Goal: Task Accomplishment & Management: Manage account settings

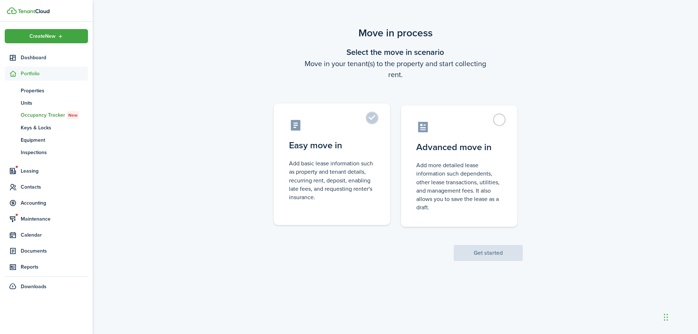
click at [377, 122] on label "Easy move in Add basic lease information such as property and tenant details, r…" at bounding box center [332, 164] width 116 height 121
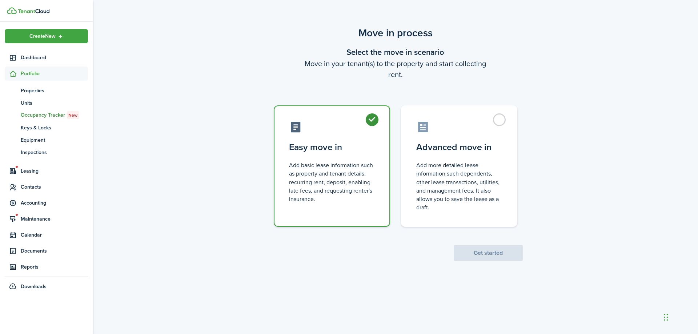
radio input "true"
click at [498, 254] on button "Get started" at bounding box center [487, 253] width 69 height 16
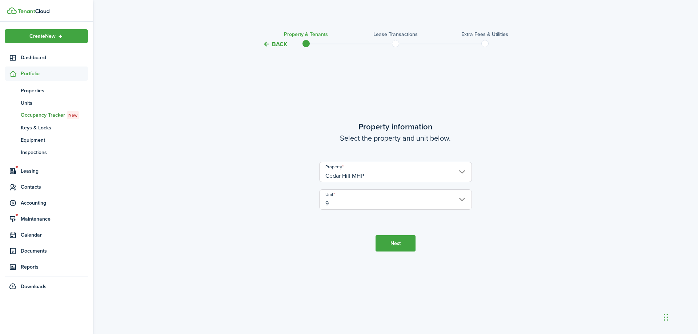
click at [405, 243] on button "Next" at bounding box center [395, 243] width 40 height 16
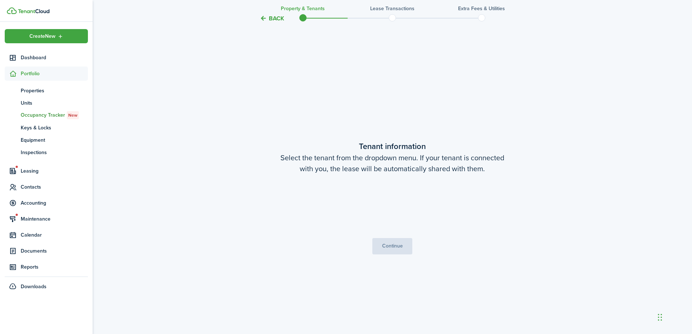
scroll to position [285, 0]
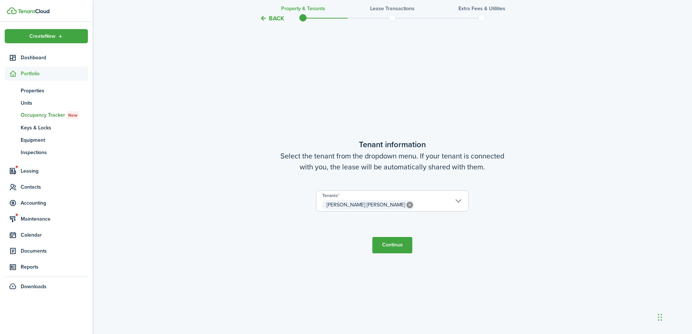
click at [400, 245] on button "Continue" at bounding box center [392, 245] width 40 height 16
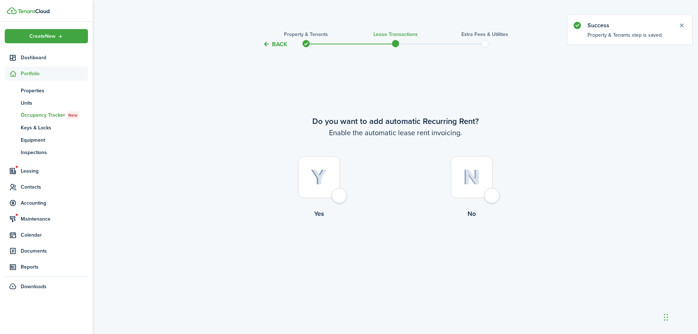
click at [340, 197] on div at bounding box center [319, 177] width 42 height 42
radio input "true"
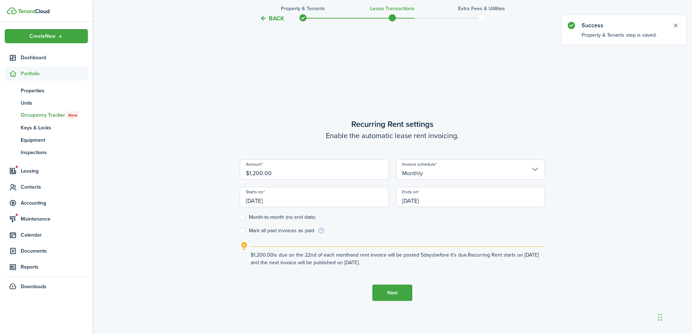
scroll to position [285, 0]
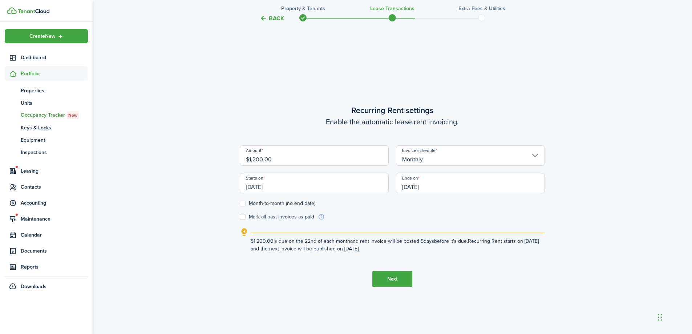
click at [357, 185] on input "[DATE]" at bounding box center [314, 183] width 149 height 20
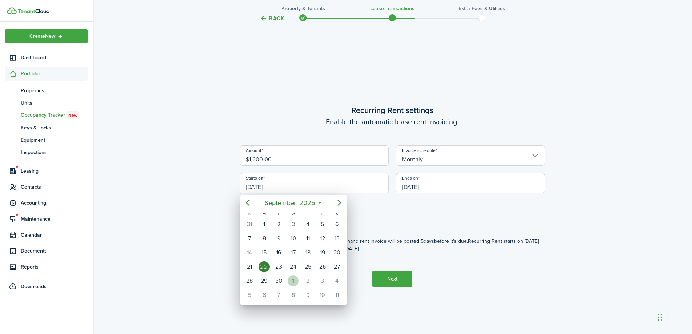
click at [291, 282] on div "1" at bounding box center [293, 280] width 11 height 11
type input "[DATE]"
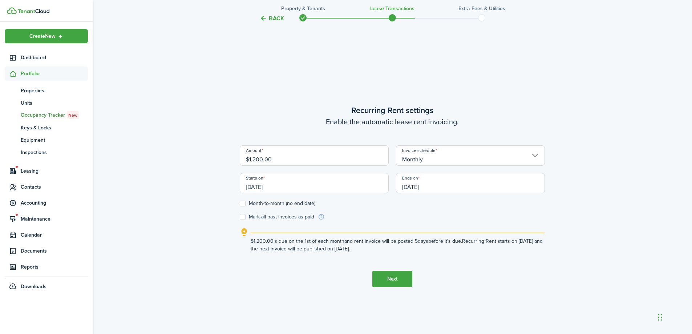
click at [426, 189] on input "[DATE]" at bounding box center [470, 183] width 149 height 20
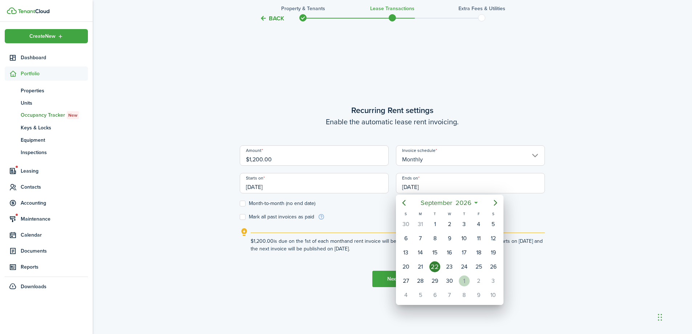
click at [464, 280] on div "1" at bounding box center [464, 280] width 11 height 11
type input "[DATE]"
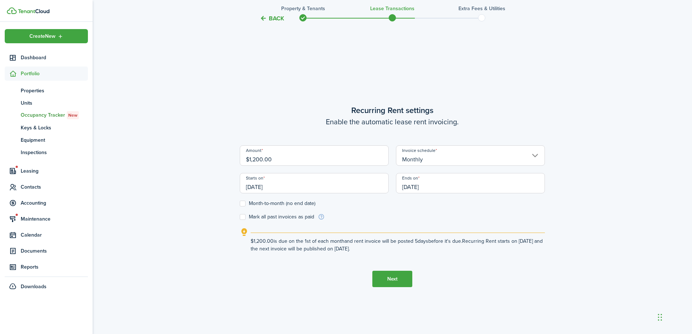
scroll to position [0, 0]
click at [391, 278] on button "Next" at bounding box center [392, 279] width 40 height 16
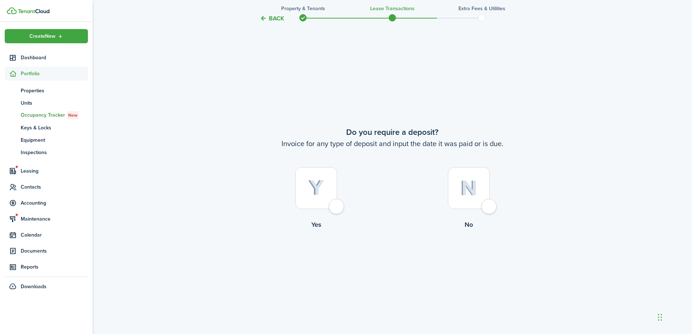
scroll to position [619, 0]
click at [337, 206] on div at bounding box center [316, 187] width 42 height 42
radio input "true"
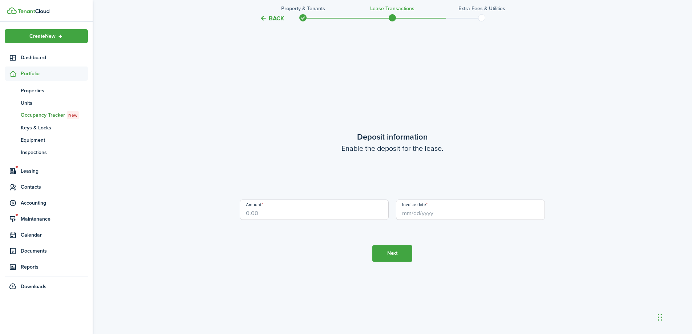
scroll to position [953, 0]
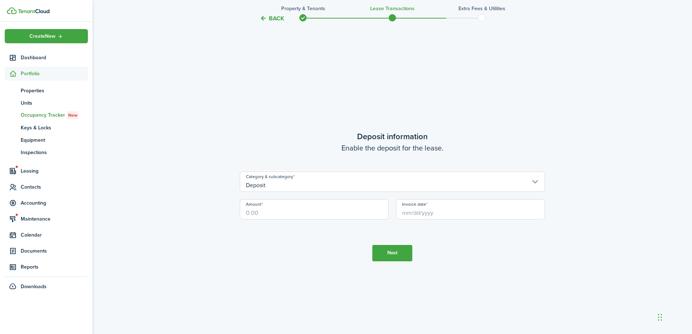
click at [316, 213] on input "Amount" at bounding box center [314, 209] width 149 height 20
click at [298, 215] on input "Amount" at bounding box center [314, 209] width 149 height 20
click at [422, 213] on input "Invoice date" at bounding box center [470, 209] width 149 height 20
type input "$1,200.00"
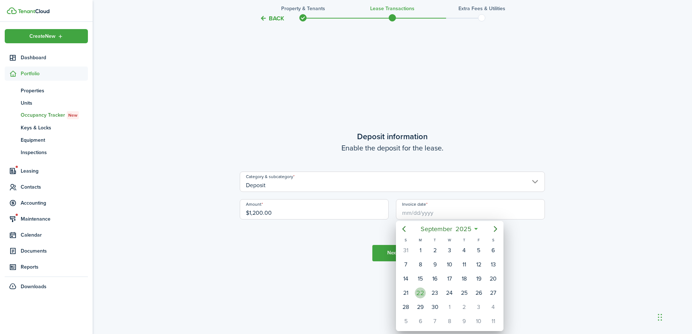
click at [423, 293] on div "22" at bounding box center [420, 292] width 11 height 11
type input "[DATE]"
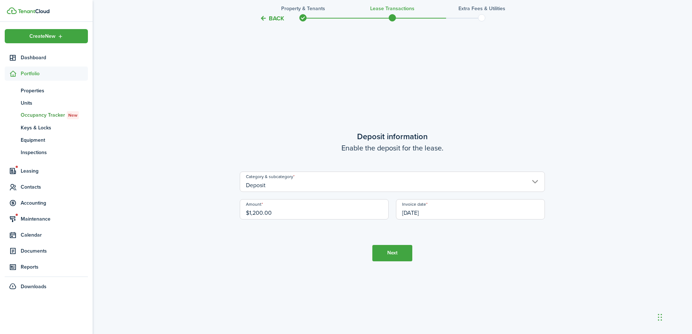
click at [388, 256] on button "Next" at bounding box center [392, 253] width 40 height 16
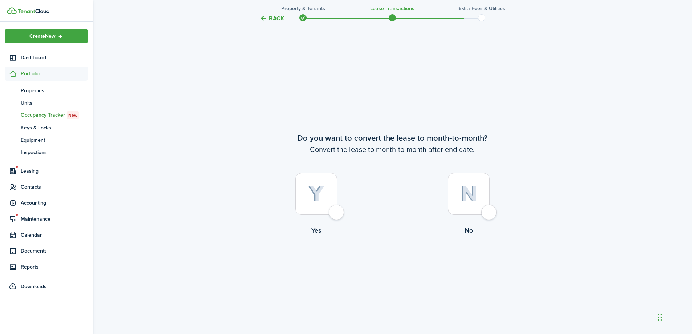
scroll to position [1287, 0]
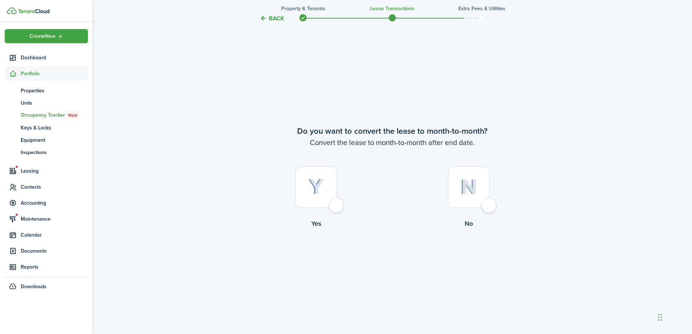
click at [488, 204] on div at bounding box center [469, 187] width 42 height 42
radio input "true"
click at [394, 257] on button "Continue" at bounding box center [392, 258] width 40 height 16
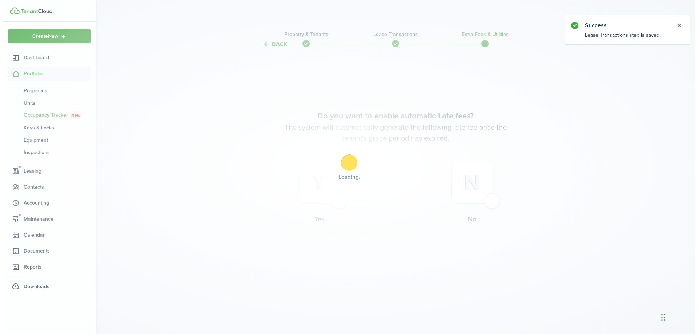
scroll to position [0, 0]
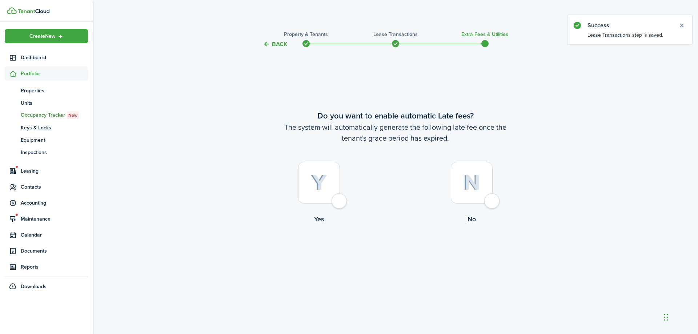
click at [340, 201] on div at bounding box center [319, 183] width 42 height 42
radio input "true"
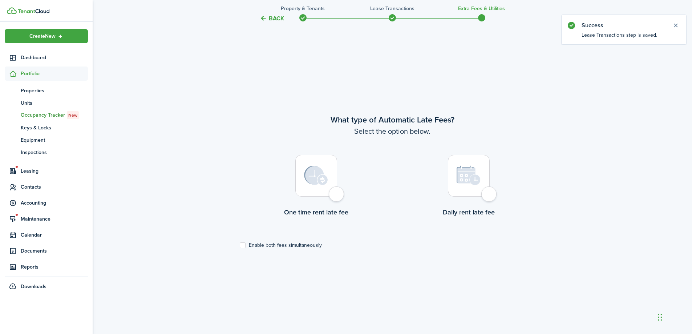
scroll to position [285, 0]
click at [240, 242] on label "Enable both fees simultaneously" at bounding box center [281, 243] width 82 height 6
click at [240, 243] on input "Enable both fees simultaneously" at bounding box center [239, 243] width 0 height 0
checkbox input "true"
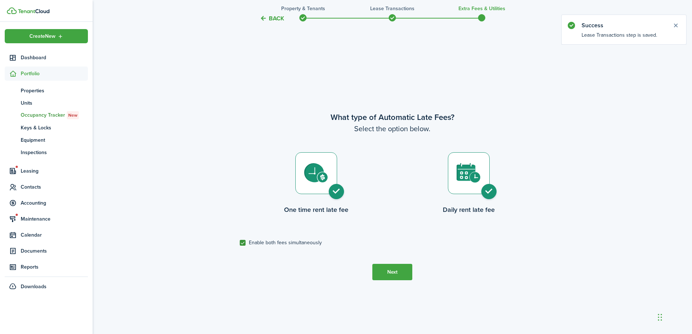
click at [402, 274] on button "Next" at bounding box center [392, 272] width 40 height 16
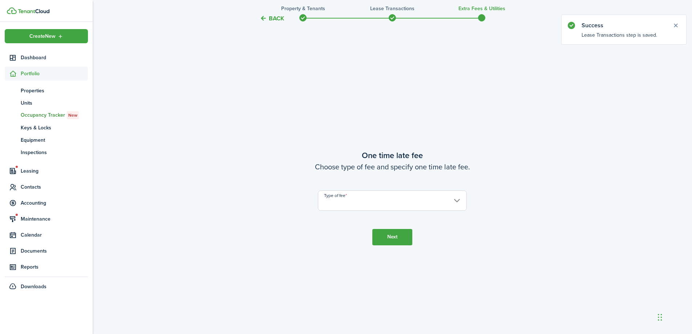
scroll to position [619, 0]
click at [454, 201] on input "Type of fee" at bounding box center [392, 199] width 149 height 20
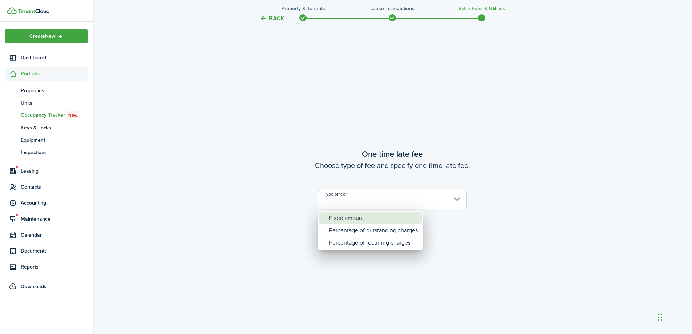
click at [376, 220] on div "Fixed amount" at bounding box center [373, 218] width 89 height 12
type input "Fixed amount"
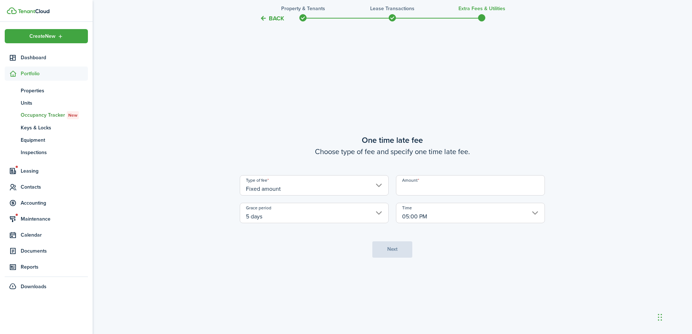
click at [438, 190] on input "Amount" at bounding box center [470, 185] width 149 height 20
type input "$50.00"
click at [395, 249] on button "Next" at bounding box center [392, 249] width 40 height 16
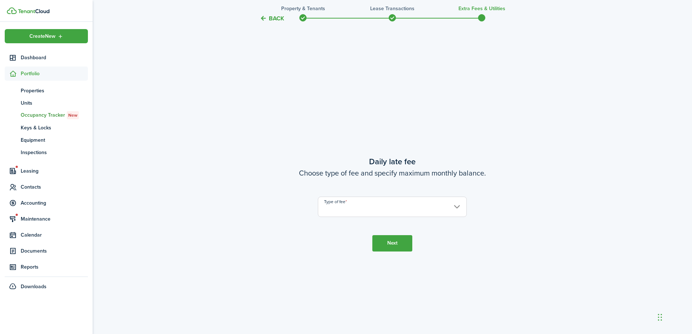
scroll to position [953, 0]
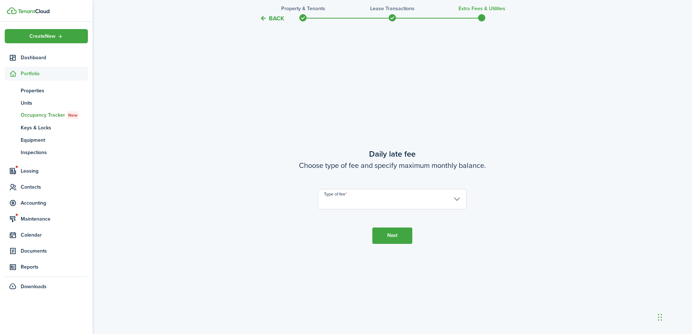
click at [428, 198] on input "Type of fee" at bounding box center [392, 199] width 149 height 20
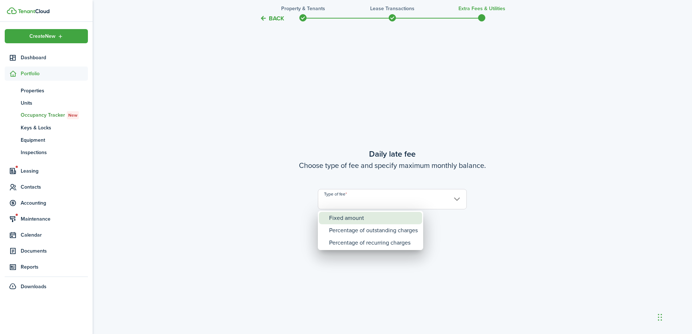
click at [383, 217] on div "Fixed amount" at bounding box center [373, 218] width 89 height 12
type input "Fixed amount"
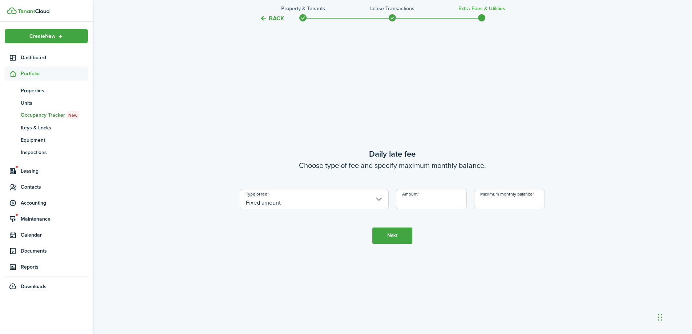
click at [449, 201] on input "Amount" at bounding box center [431, 199] width 71 height 20
type input "$15.00"
click at [509, 202] on input "Maximum monthly balance" at bounding box center [509, 199] width 71 height 20
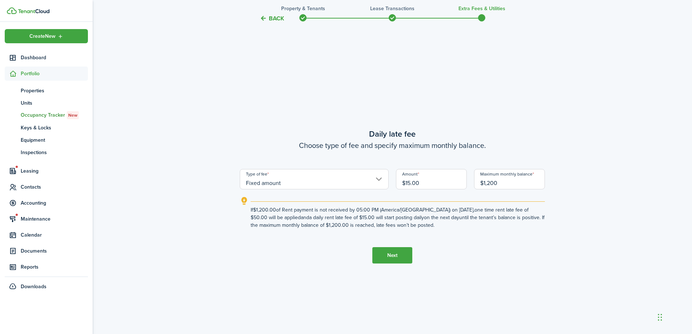
type input "$1,200.00"
click at [395, 255] on button "Next" at bounding box center [392, 255] width 40 height 16
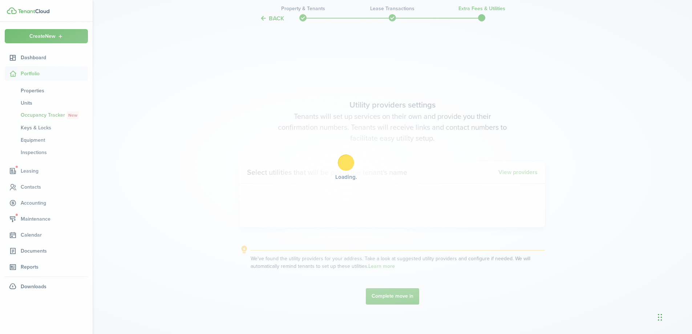
scroll to position [1287, 0]
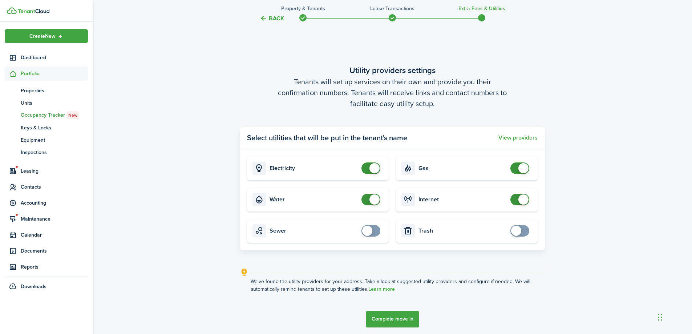
checkbox input "false"
click at [371, 167] on span at bounding box center [375, 168] width 10 height 10
click at [402, 319] on button "Complete move in" at bounding box center [392, 319] width 53 height 16
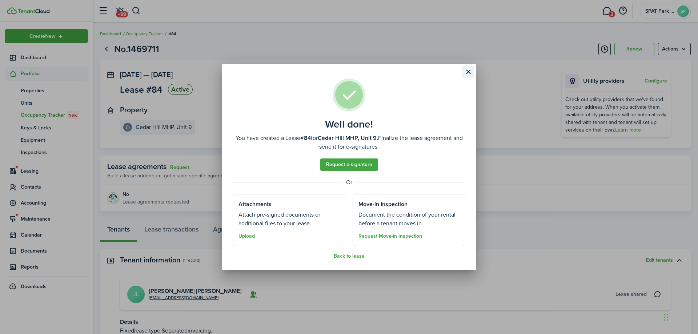
click at [468, 73] on button "Close modal" at bounding box center [468, 72] width 12 height 12
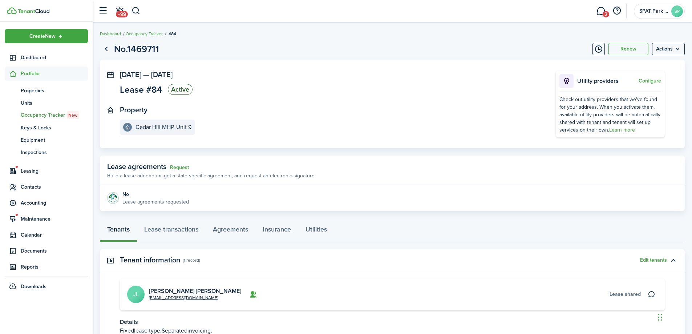
click at [471, 42] on page-view-header "No.1469711 Renew Actions" at bounding box center [392, 49] width 585 height 14
click at [32, 173] on span "Leasing" at bounding box center [54, 171] width 67 height 8
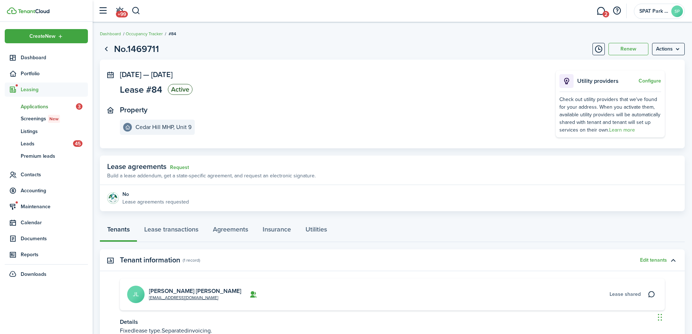
click at [33, 107] on span "Applications" at bounding box center [48, 107] width 55 height 8
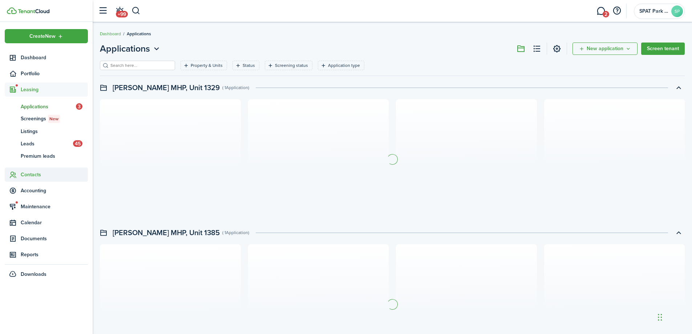
click at [36, 175] on span "Contacts" at bounding box center [54, 175] width 67 height 8
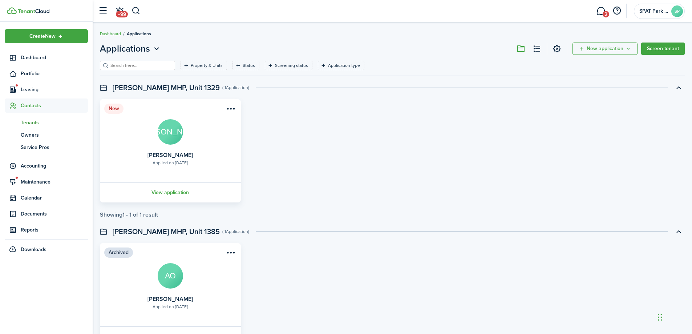
click at [33, 121] on span "Tenants" at bounding box center [54, 123] width 67 height 8
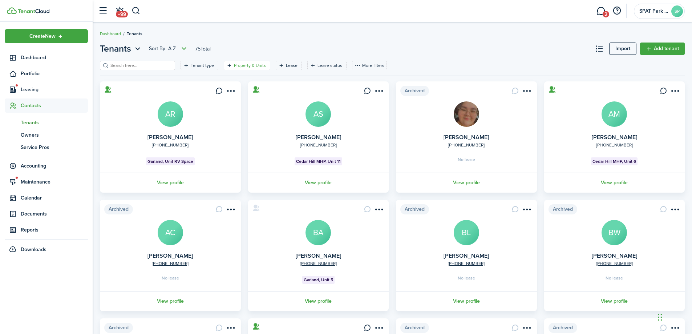
click at [236, 65] on filter-tag-label "Property & Units" at bounding box center [250, 65] width 32 height 7
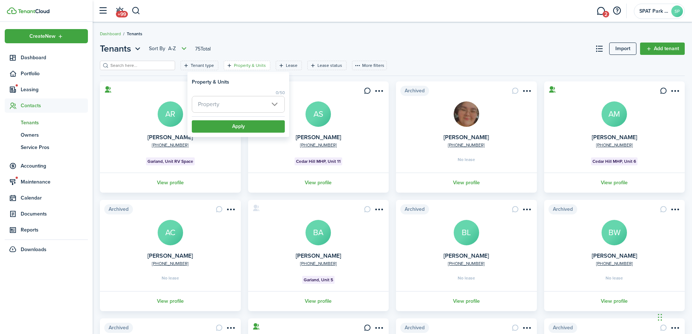
click at [237, 105] on span "Property" at bounding box center [238, 104] width 92 height 16
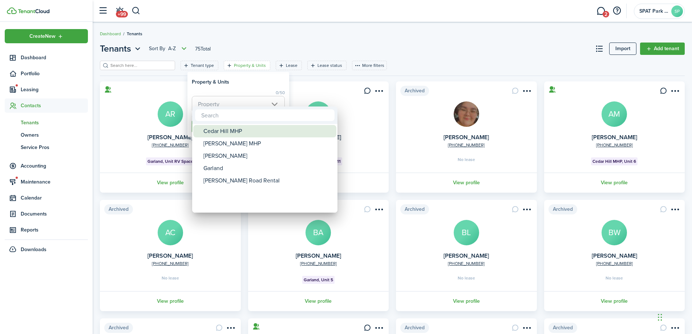
click at [242, 134] on div "Cedar Hill MHP" at bounding box center [267, 131] width 129 height 12
type input "Cedar Hill MHP"
drag, startPoint x: 338, startPoint y: 40, endPoint x: 315, endPoint y: 66, distance: 35.0
click at [339, 41] on div at bounding box center [346, 167] width 809 height 450
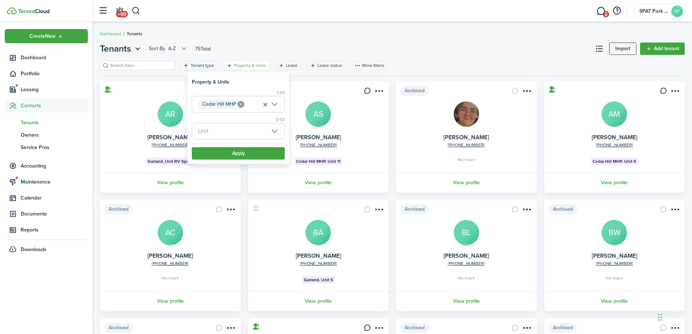
click at [274, 131] on span "Unit" at bounding box center [238, 131] width 92 height 16
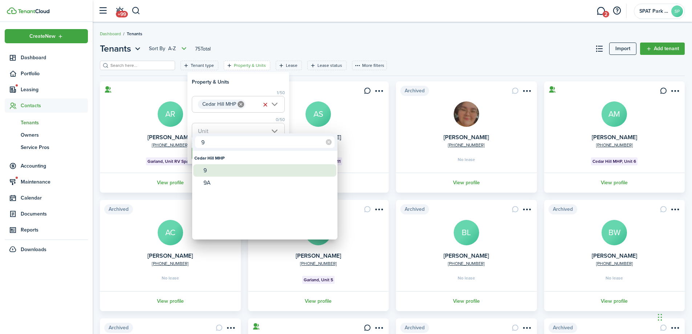
type input "9"
click at [228, 171] on div "9" at bounding box center [267, 170] width 129 height 12
type input "9"
drag, startPoint x: 405, startPoint y: 39, endPoint x: 320, endPoint y: 130, distance: 125.2
click at [404, 40] on div at bounding box center [346, 167] width 809 height 450
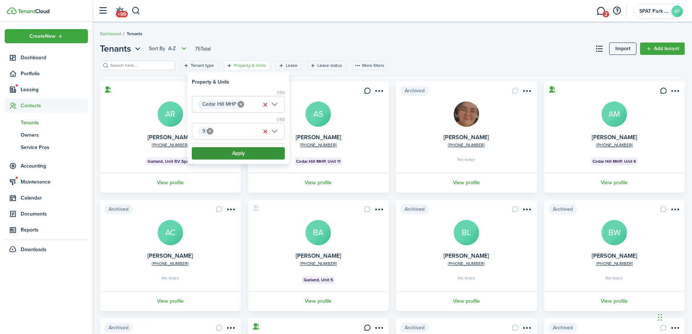
click at [252, 155] on button "Apply" at bounding box center [238, 153] width 93 height 12
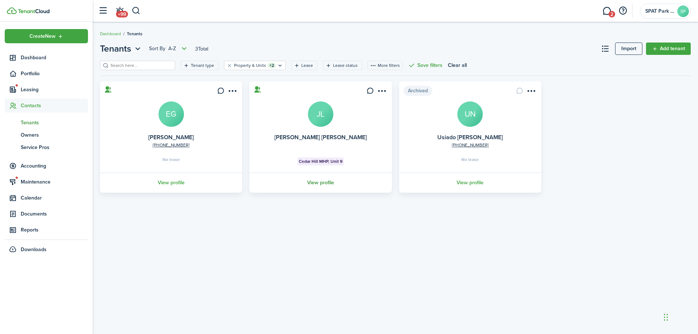
click at [325, 181] on link "View profile" at bounding box center [320, 183] width 144 height 20
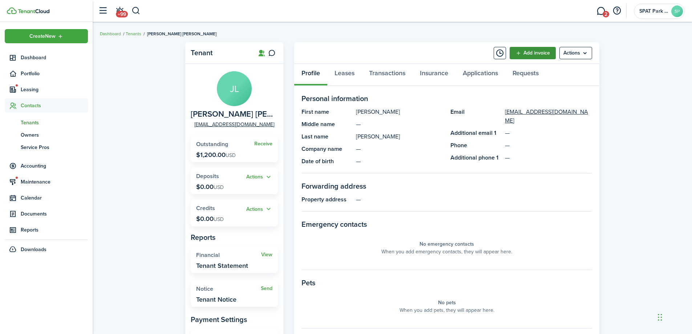
click at [532, 54] on link "Add invoice" at bounding box center [533, 53] width 46 height 12
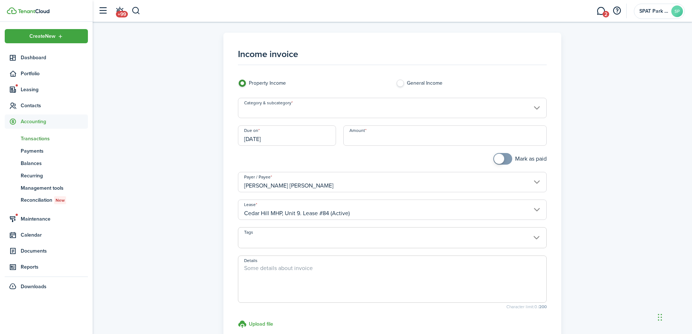
click at [538, 106] on input "Category & subcategory" at bounding box center [392, 108] width 309 height 20
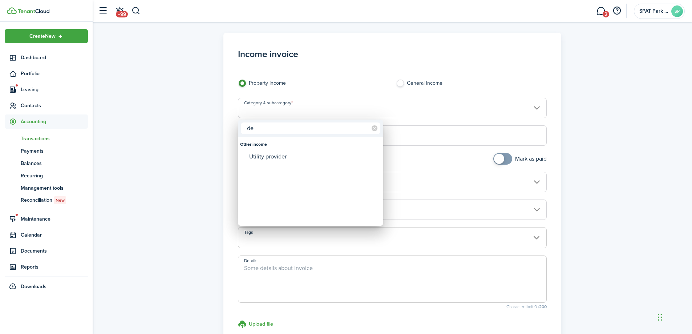
type input "d"
drag, startPoint x: 382, startPoint y: 141, endPoint x: 383, endPoint y: 153, distance: 12.0
click at [383, 153] on div "Category & subcategory" at bounding box center [382, 152] width 4 height 7
drag, startPoint x: 383, startPoint y: 153, endPoint x: 384, endPoint y: 82, distance: 70.2
click at [376, 106] on div "Tenant charges & fees Tenant charges & fees Administrative fee Amenity fee Appl…" at bounding box center [346, 167] width 692 height 334
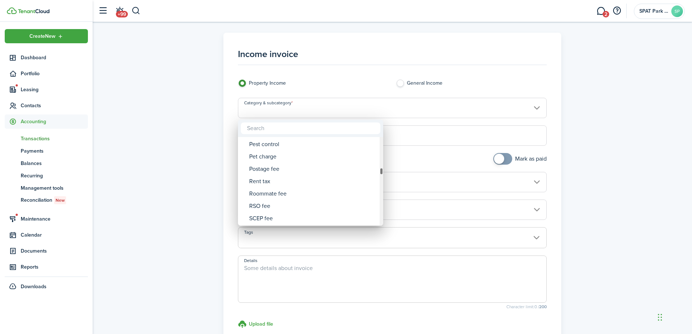
drag, startPoint x: 369, startPoint y: 80, endPoint x: 400, endPoint y: 177, distance: 101.1
click at [371, 84] on div at bounding box center [346, 167] width 809 height 450
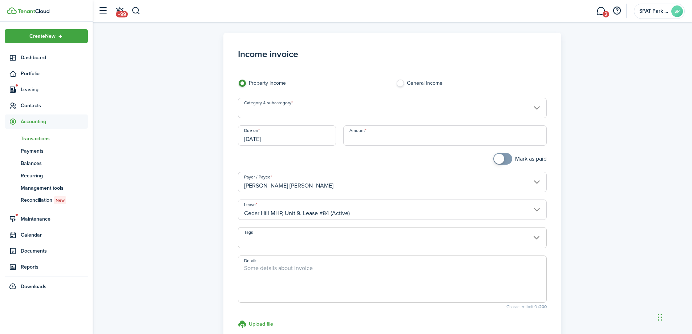
click at [399, 83] on label "General Income" at bounding box center [471, 85] width 151 height 11
radio input "false"
radio input "true"
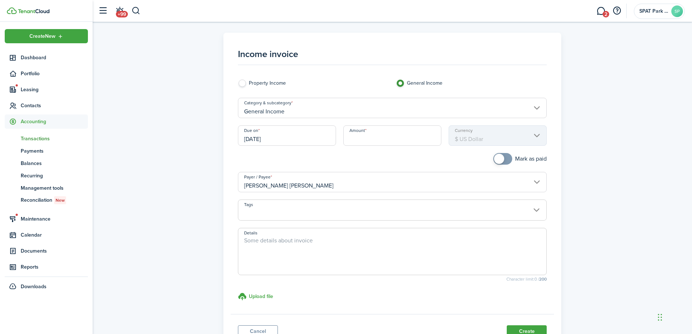
click at [243, 82] on label "Property Income" at bounding box center [313, 85] width 151 height 11
radio input "true"
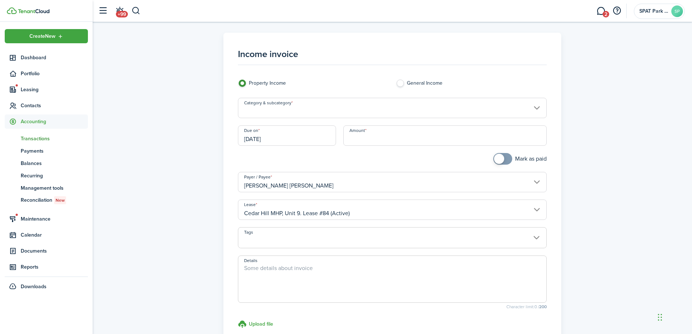
click at [358, 111] on input "Category & subcategory" at bounding box center [392, 108] width 309 height 20
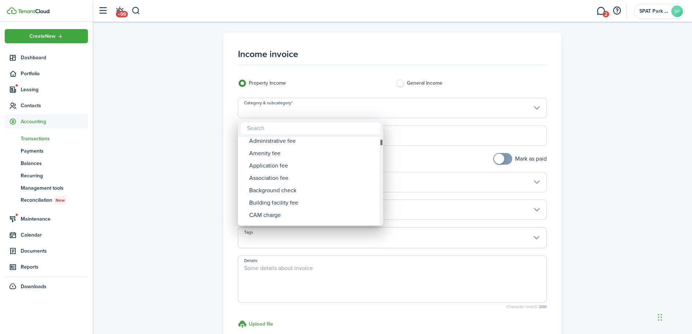
click at [381, 143] on div "Category & subcategory" at bounding box center [382, 142] width 4 height 7
click at [261, 125] on input "text" at bounding box center [311, 128] width 140 height 12
type input "d"
drag, startPoint x: 380, startPoint y: 150, endPoint x: 376, endPoint y: 140, distance: 11.5
click at [376, 140] on mbsc-scrollview-base "Condo/HOA fees Condo/HOA fees Condo/[PERSON_NAME] Infraction fee Late dues fee …" at bounding box center [310, 181] width 145 height 87
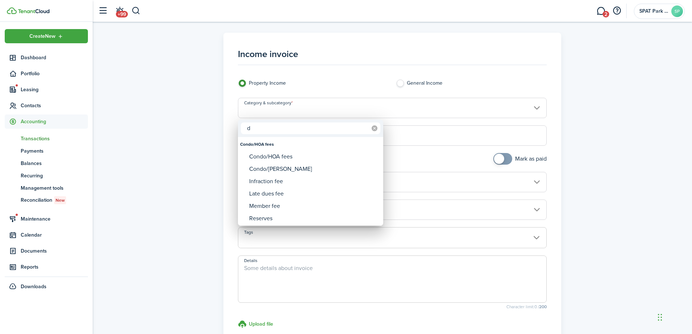
click at [376, 128] on icon at bounding box center [375, 128] width 6 height 6
click at [537, 109] on div at bounding box center [346, 167] width 809 height 450
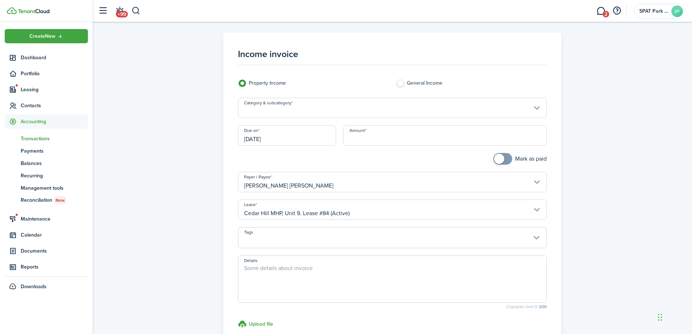
click at [537, 109] on input "Category & subcategory" at bounding box center [392, 108] width 309 height 20
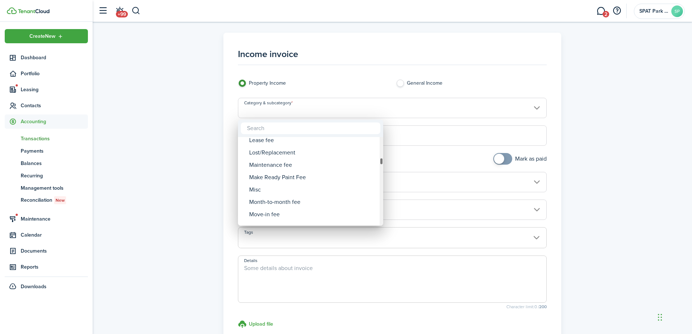
drag, startPoint x: 381, startPoint y: 141, endPoint x: 382, endPoint y: 162, distance: 21.1
click at [382, 162] on div "Category & subcategory" at bounding box center [382, 161] width 4 height 7
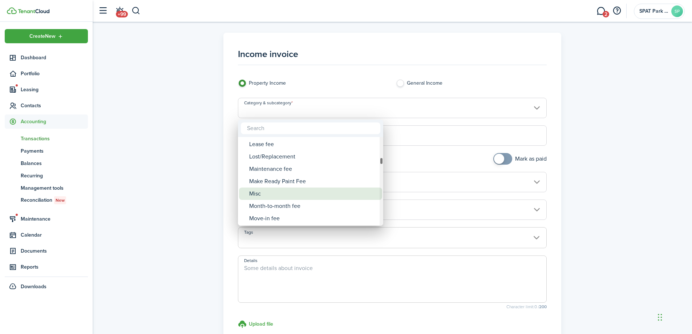
click at [317, 198] on div "Misc" at bounding box center [313, 194] width 129 height 12
type input "Tenant charges & fees / Misc"
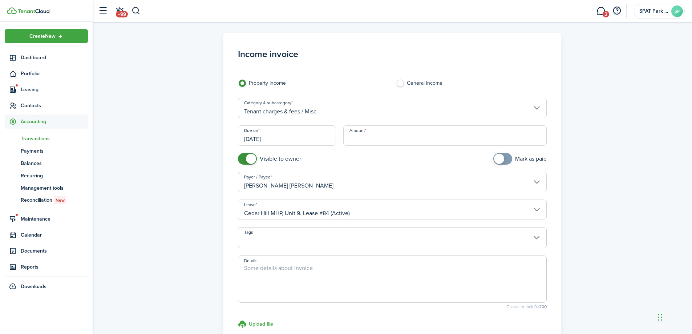
click at [380, 141] on input "Amount" at bounding box center [445, 135] width 204 height 20
type input "$1,200.00"
click at [307, 269] on textarea "Details" at bounding box center [392, 281] width 309 height 35
click at [367, 241] on span at bounding box center [392, 241] width 309 height 12
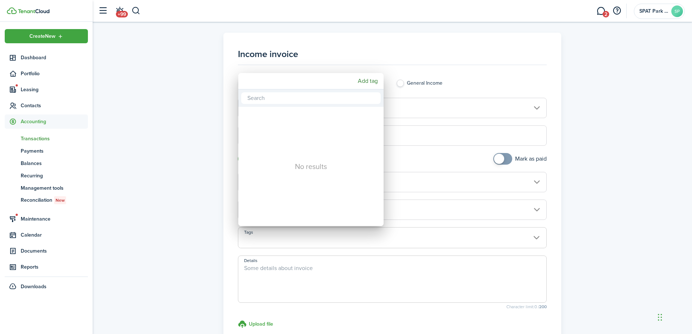
click at [312, 270] on div at bounding box center [346, 167] width 809 height 450
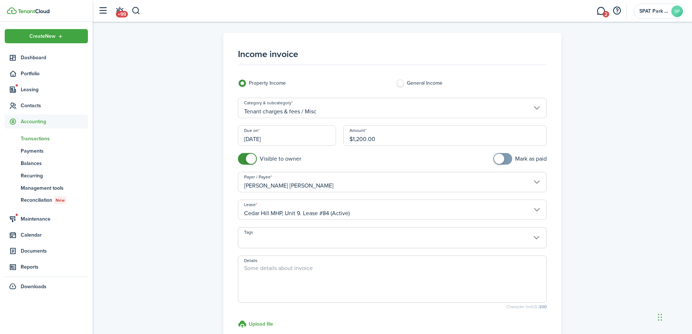
click at [304, 268] on textarea "Details" at bounding box center [392, 281] width 309 height 35
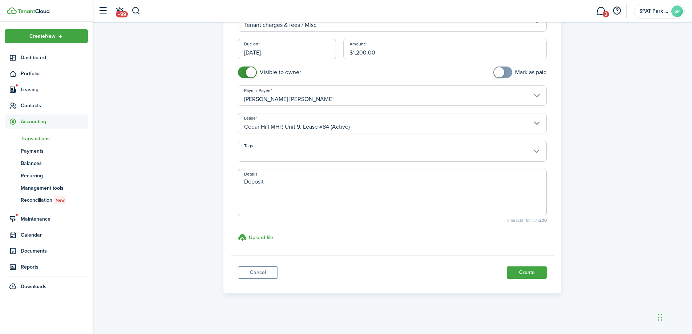
scroll to position [88, 0]
type textarea "Deposit"
click at [531, 267] on button "Create" at bounding box center [527, 271] width 40 height 12
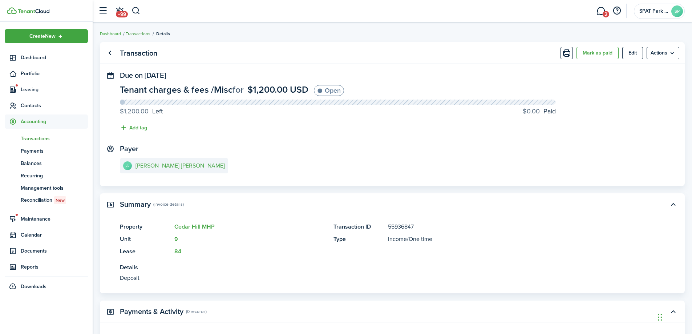
click at [139, 35] on link "Transactions" at bounding box center [138, 34] width 25 height 7
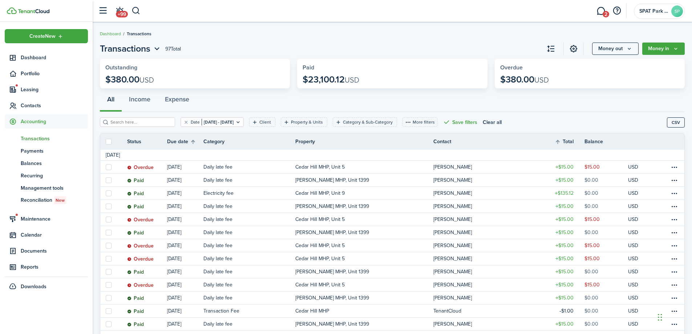
click at [236, 34] on breadcrumb "Dashboard Transactions" at bounding box center [392, 30] width 585 height 17
click at [37, 219] on span "Maintenance" at bounding box center [54, 219] width 67 height 8
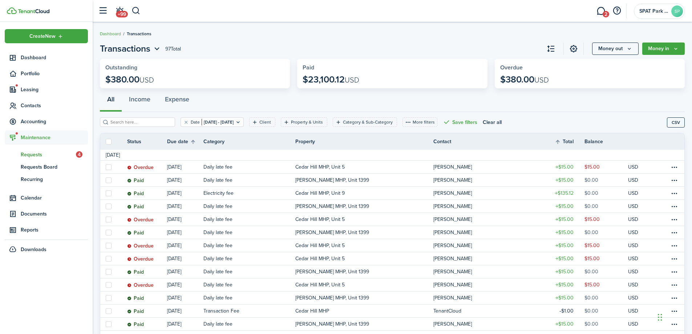
click at [39, 151] on span "Requests" at bounding box center [48, 155] width 55 height 8
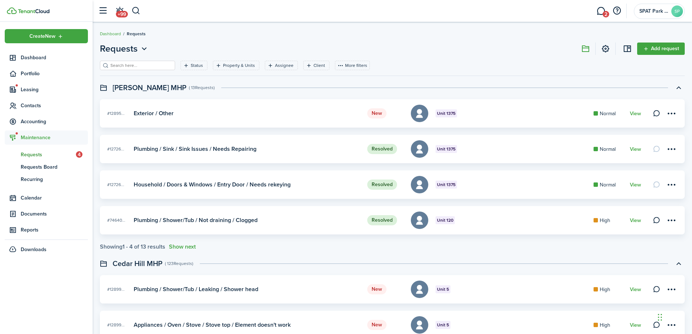
click at [47, 154] on span "Requests" at bounding box center [48, 155] width 55 height 8
click at [668, 114] on menu-btn-icon at bounding box center [671, 113] width 12 height 12
click at [634, 129] on link "Edit" at bounding box center [646, 129] width 64 height 12
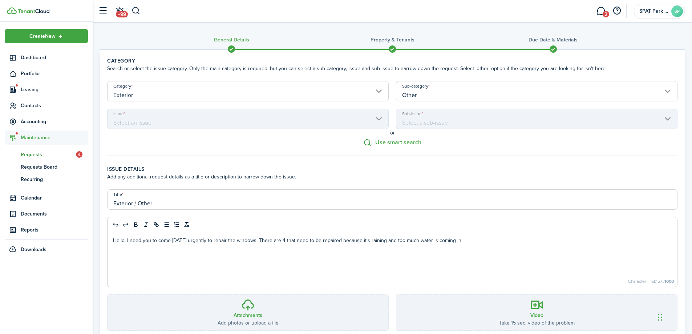
click at [451, 175] on wizard-step-header-description "Add any additional request details as a title or description to narrow down the…" at bounding box center [392, 177] width 570 height 8
click at [601, 12] on link "2" at bounding box center [601, 11] width 14 height 19
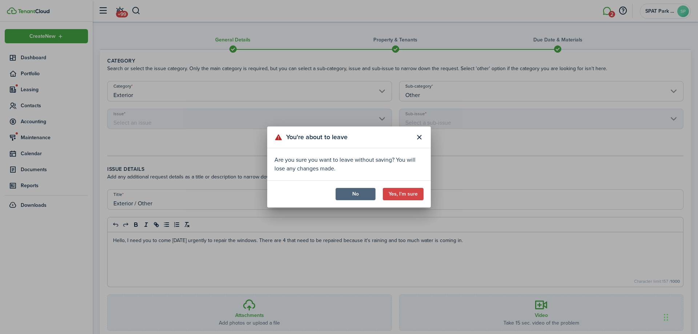
click at [360, 194] on button "No" at bounding box center [355, 194] width 40 height 12
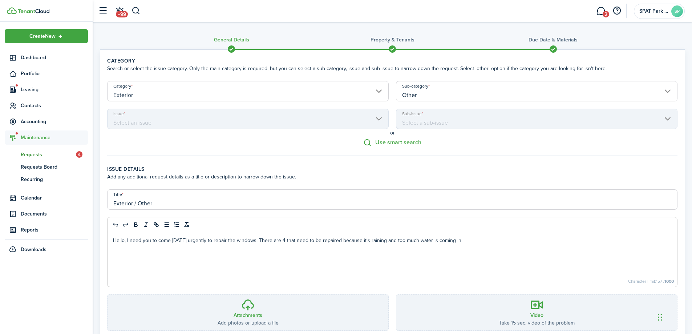
click at [35, 154] on span "Requests" at bounding box center [48, 155] width 55 height 8
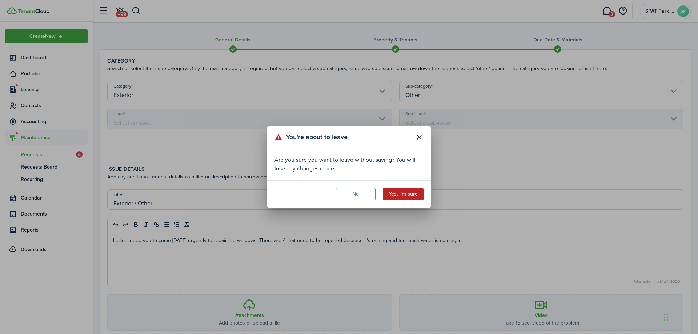
click at [408, 192] on button "Yes, I'm sure" at bounding box center [403, 194] width 41 height 12
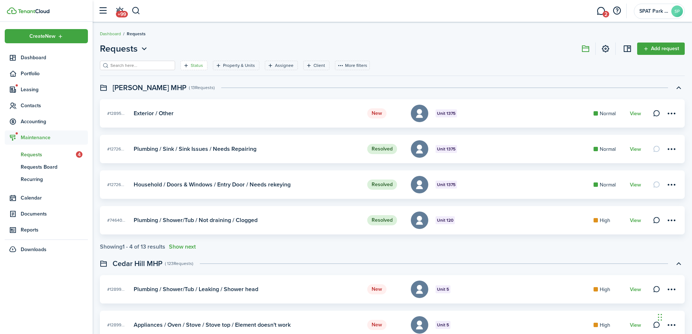
click at [191, 66] on filter-tag-label "Status" at bounding box center [197, 65] width 12 height 7
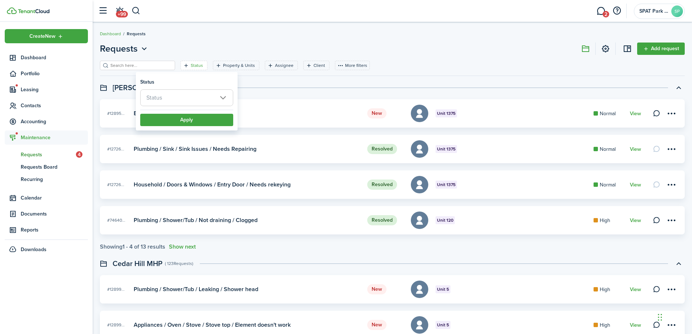
click at [220, 99] on span "Status" at bounding box center [187, 98] width 92 height 16
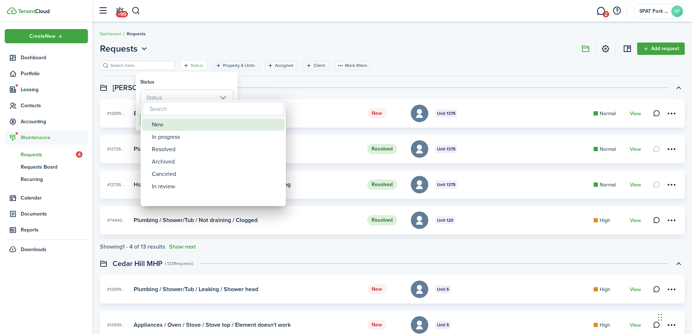
drag, startPoint x: 187, startPoint y: 127, endPoint x: 198, endPoint y: 100, distance: 29.2
click at [187, 127] on div "New" at bounding box center [216, 124] width 129 height 12
type input "New"
click at [233, 38] on div at bounding box center [346, 167] width 809 height 450
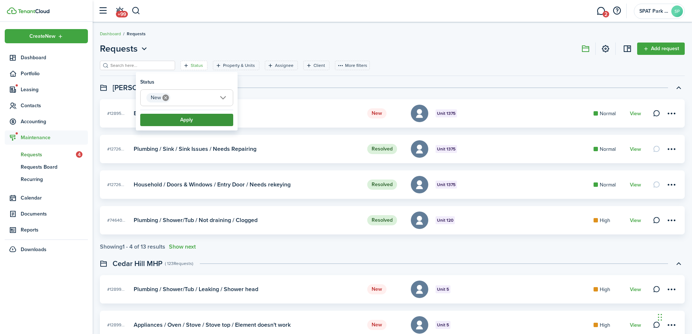
click at [219, 120] on button "Apply" at bounding box center [186, 120] width 93 height 12
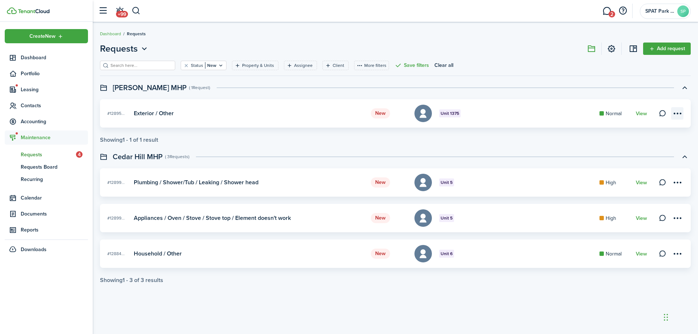
click at [676, 113] on menu-btn-icon at bounding box center [677, 113] width 12 height 12
click at [629, 128] on link "Edit" at bounding box center [652, 129] width 64 height 12
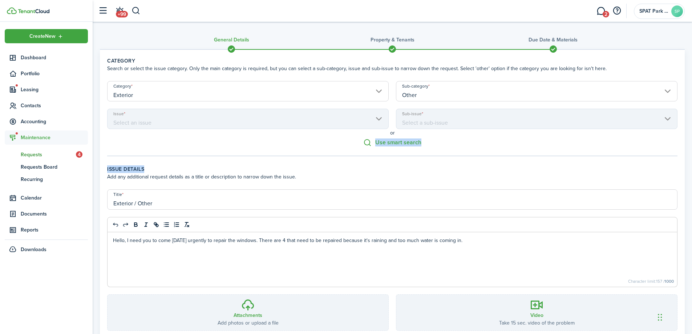
drag, startPoint x: 692, startPoint y: 138, endPoint x: 689, endPoint y: 163, distance: 25.3
click at [689, 163] on div "General Details Property & Tenants Due date & Materials Category Search or sele…" at bounding box center [393, 209] width 600 height 369
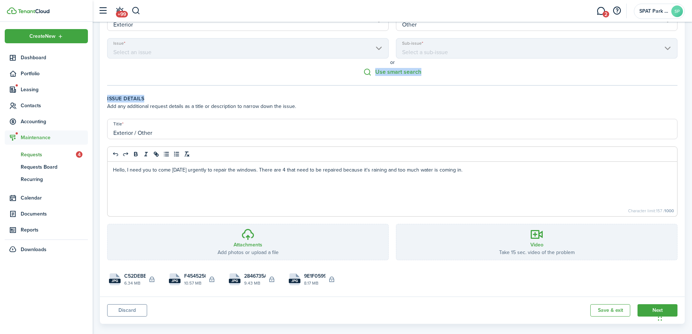
scroll to position [80, 0]
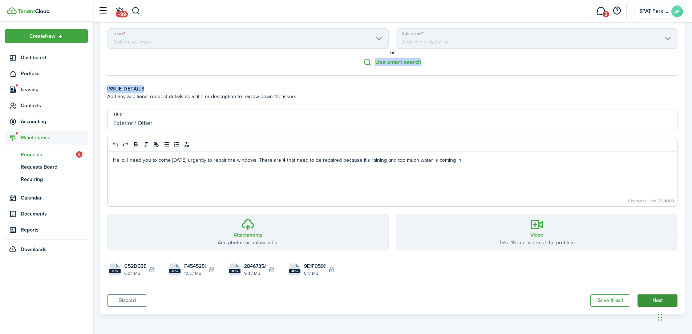
click at [654, 302] on button "Next" at bounding box center [658, 300] width 40 height 12
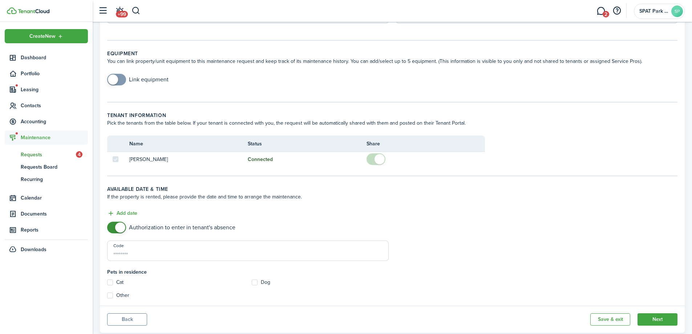
scroll to position [97, 0]
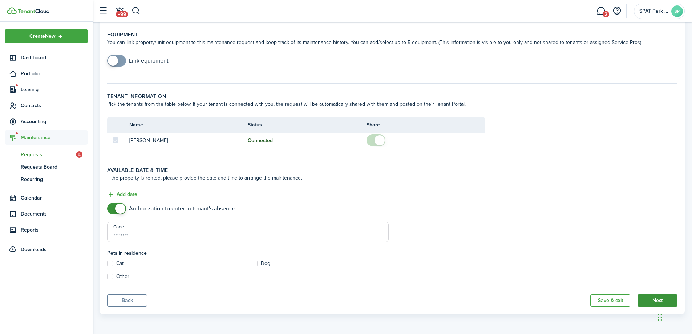
click at [657, 298] on button "Next" at bounding box center [658, 300] width 40 height 12
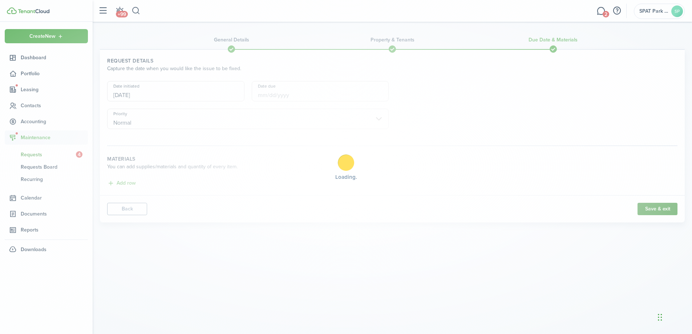
scroll to position [0, 0]
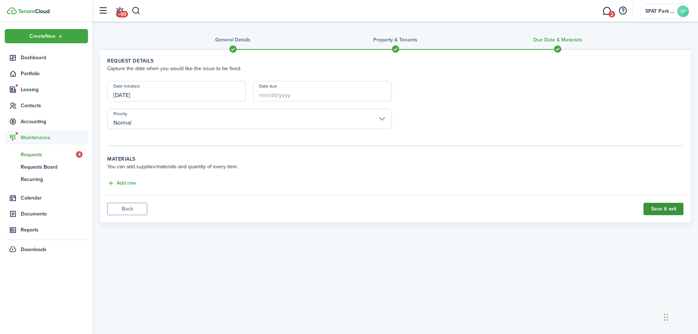
click at [658, 212] on button "Save & exit" at bounding box center [663, 209] width 40 height 12
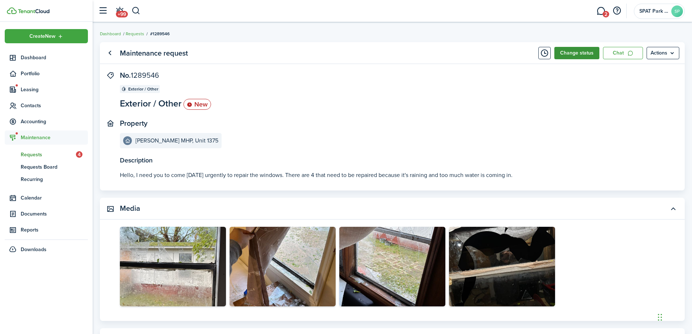
click at [576, 52] on button "Change status" at bounding box center [577, 53] width 45 height 12
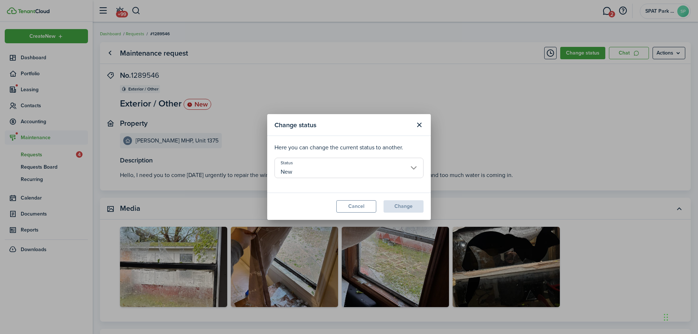
click at [415, 167] on input "New" at bounding box center [348, 168] width 149 height 20
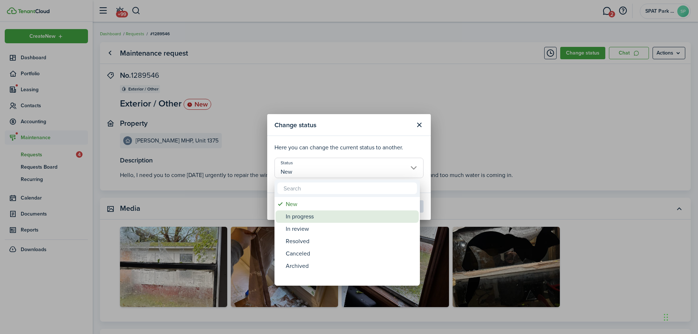
click at [346, 217] on div "In progress" at bounding box center [350, 216] width 129 height 12
type input "In progress"
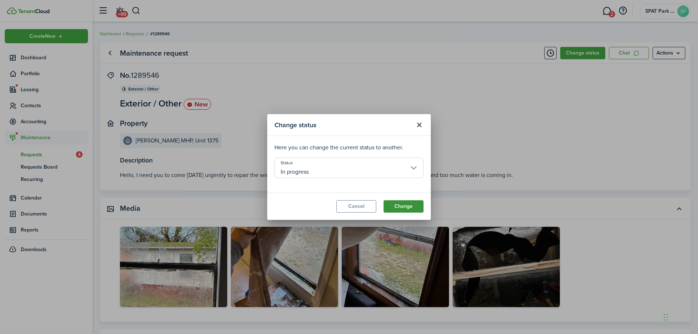
click at [401, 210] on button "Change" at bounding box center [403, 206] width 40 height 12
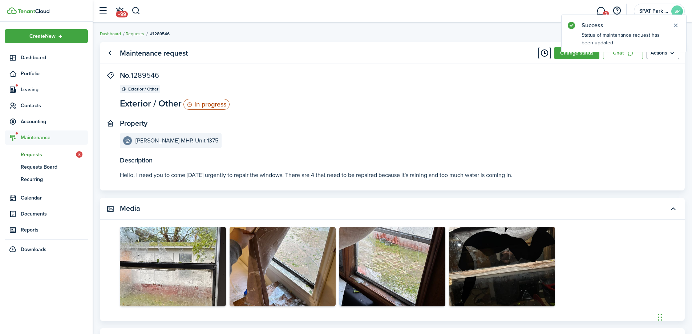
click at [138, 33] on link "Requests" at bounding box center [135, 34] width 19 height 7
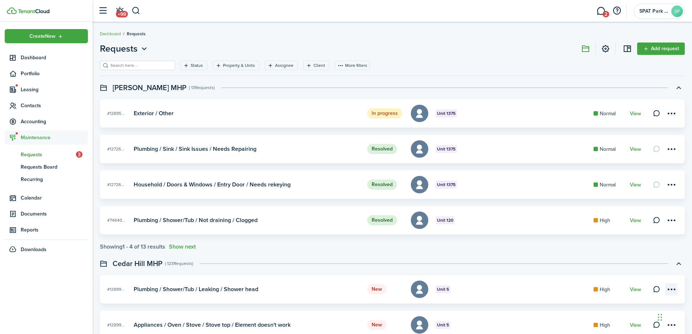
click at [666, 290] on menu-btn-icon at bounding box center [671, 289] width 12 height 12
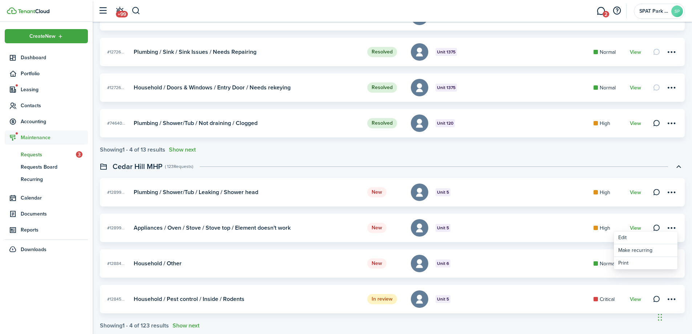
scroll to position [116, 0]
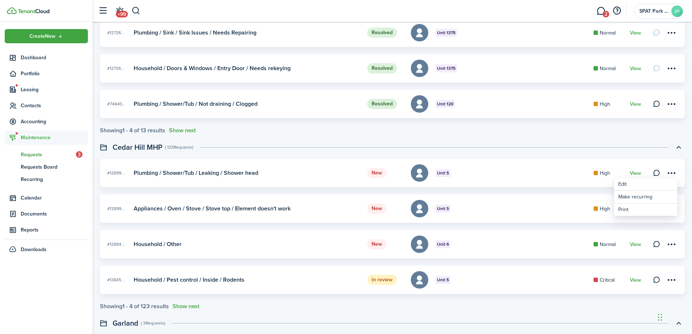
click at [293, 177] on card "New #12899... Unit 5 Plumbing / Shower/Tub / Leaking / Shower head High View" at bounding box center [392, 173] width 585 height 28
click at [672, 245] on menu-btn-icon at bounding box center [671, 244] width 12 height 12
click at [633, 262] on link "Edit" at bounding box center [646, 260] width 64 height 12
